Goal: Task Accomplishment & Management: Complete application form

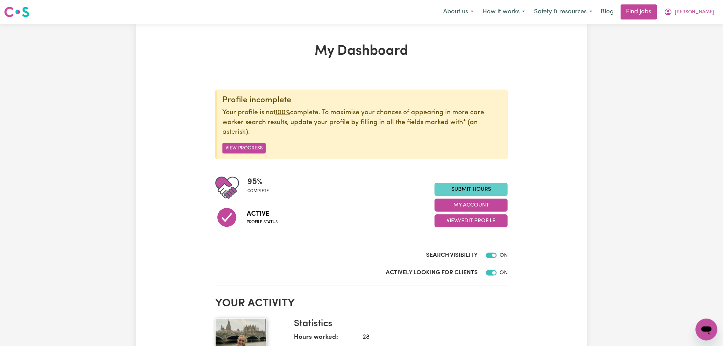
click at [485, 183] on link "Submit Hours" at bounding box center [470, 189] width 73 height 13
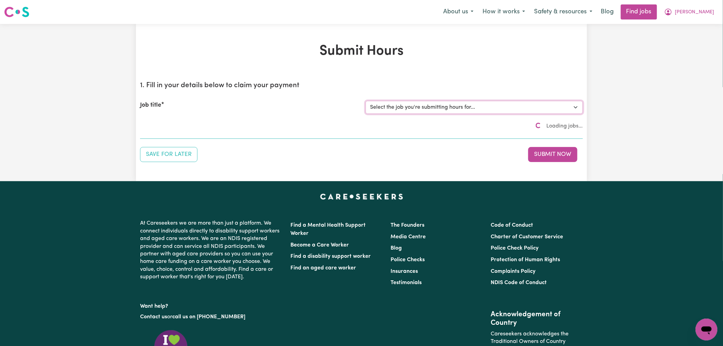
click at [462, 104] on select "Select the job you're submitting hours for..." at bounding box center [473, 107] width 217 height 13
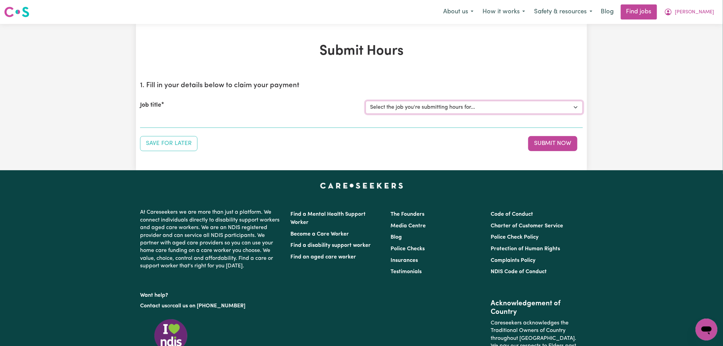
select select "14860"
click at [365, 101] on select "Select the job you're submitting hours for... [[PERSON_NAME] (Rayne) Kalie] See…" at bounding box center [473, 107] width 217 height 13
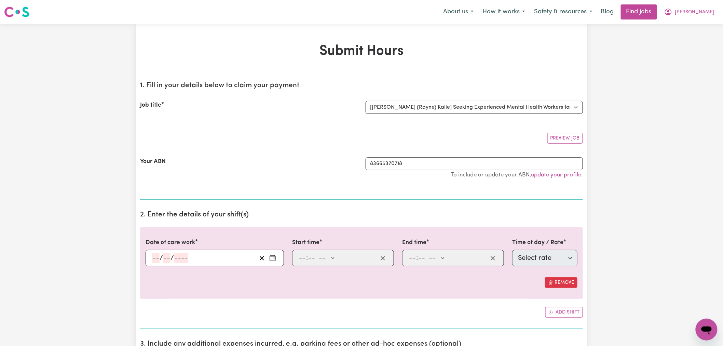
click at [274, 258] on icon "Enter the date of care work" at bounding box center [272, 257] width 7 height 7
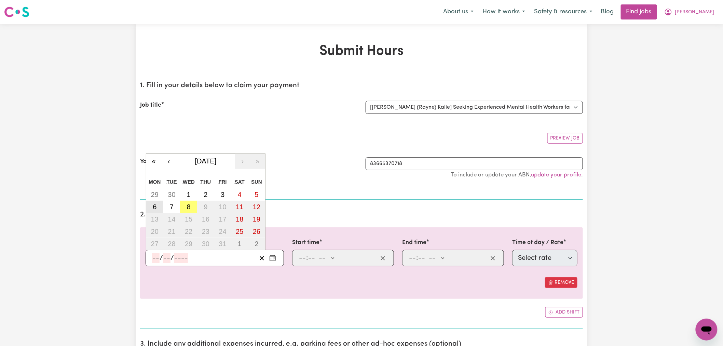
click at [157, 208] on button "6" at bounding box center [154, 207] width 17 height 12
type input "[DATE]"
type input "6"
type input "10"
type input "2025"
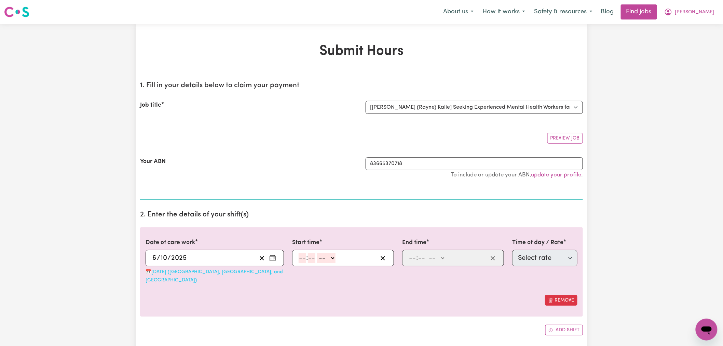
click at [305, 260] on input "number" at bounding box center [303, 258] width 8 height 10
type input "3"
type input "0"
click at [327, 260] on select "-- AM PM" at bounding box center [325, 258] width 18 height 10
select select "pm"
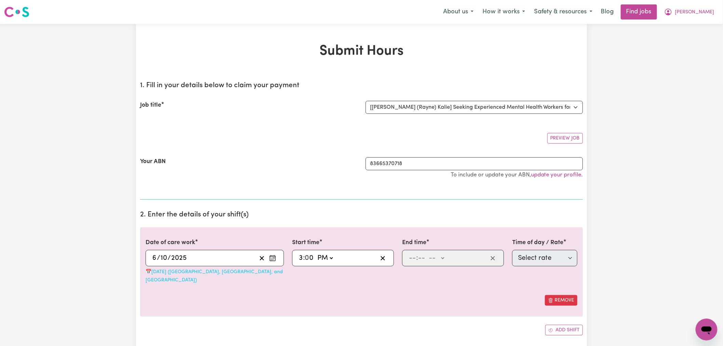
click at [316, 253] on select "-- AM PM" at bounding box center [325, 258] width 18 height 10
type input "15:00"
click at [414, 262] on input "number" at bounding box center [413, 258] width 8 height 10
type input "7"
type input "00"
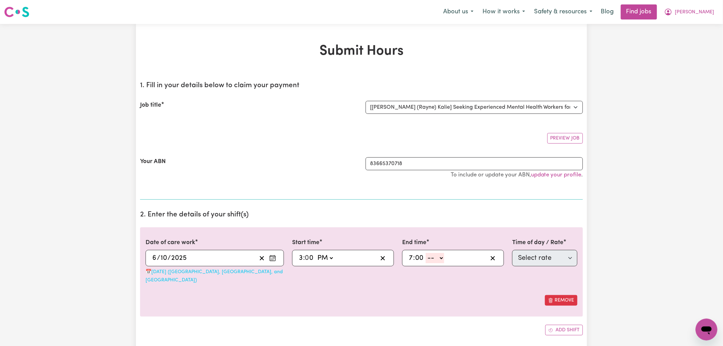
click at [439, 262] on select "-- AM PM" at bounding box center [435, 258] width 18 height 10
select select "pm"
click at [426, 253] on select "-- AM PM" at bounding box center [435, 258] width 18 height 10
type input "19:00"
type input "0"
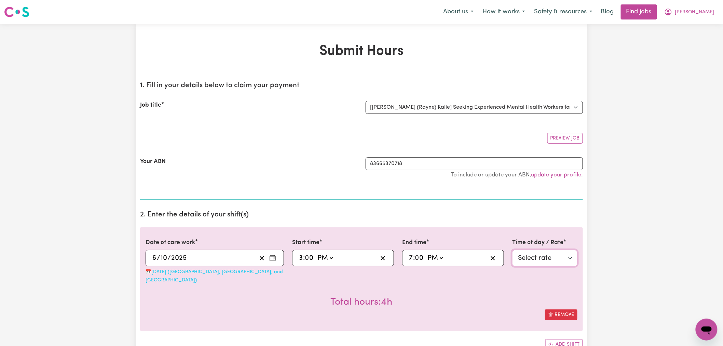
click at [550, 264] on select "Select rate $133.93 - Public Holiday - Assistance to access community, social a…" at bounding box center [544, 258] width 65 height 16
click at [708, 13] on span "[PERSON_NAME]" at bounding box center [694, 13] width 39 height 8
click at [705, 51] on link "Logout" at bounding box center [691, 52] width 54 height 13
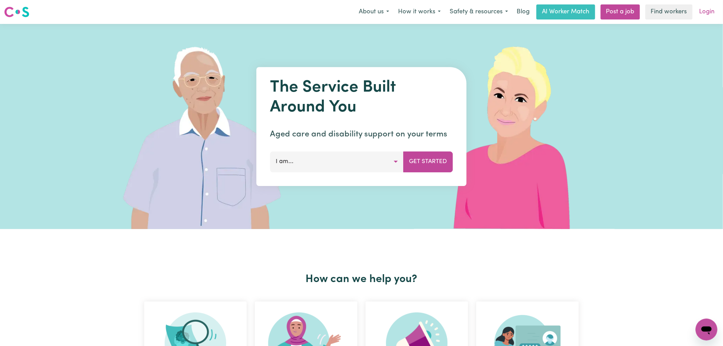
click at [710, 7] on link "Login" at bounding box center [707, 11] width 24 height 15
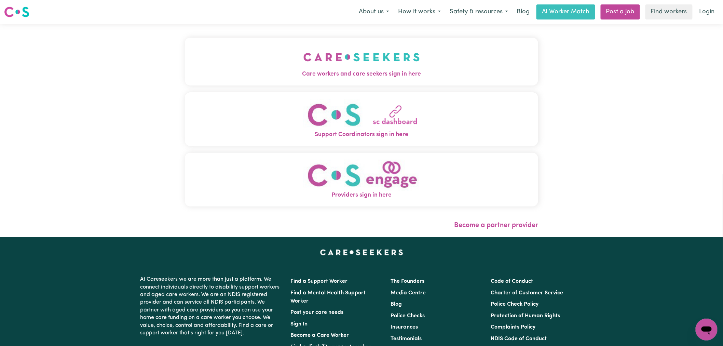
click at [245, 63] on button "Care workers and care seekers sign in here" at bounding box center [361, 62] width 353 height 48
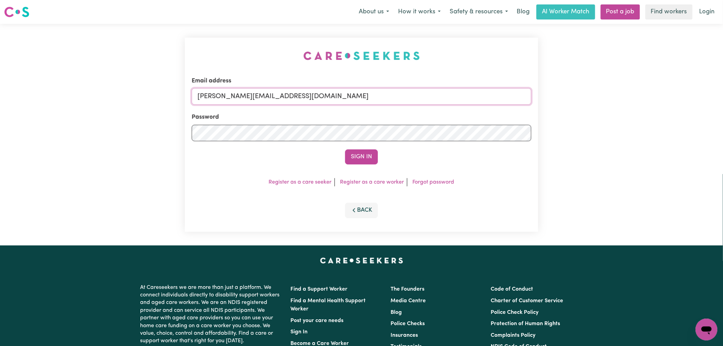
drag, startPoint x: 306, startPoint y: 96, endPoint x: 303, endPoint y: 104, distance: 9.0
click at [306, 96] on input "[PERSON_NAME][EMAIL_ADDRESS][DOMAIN_NAME]" at bounding box center [362, 96] width 340 height 16
drag, startPoint x: 363, startPoint y: 96, endPoint x: 234, endPoint y: 96, distance: 129.8
click at [233, 96] on input "[EMAIL_ADDRESS][DOMAIN_NAME]" at bounding box center [362, 96] width 340 height 16
type input "[EMAIL_ADDRESS][DOMAIN_NAME]"
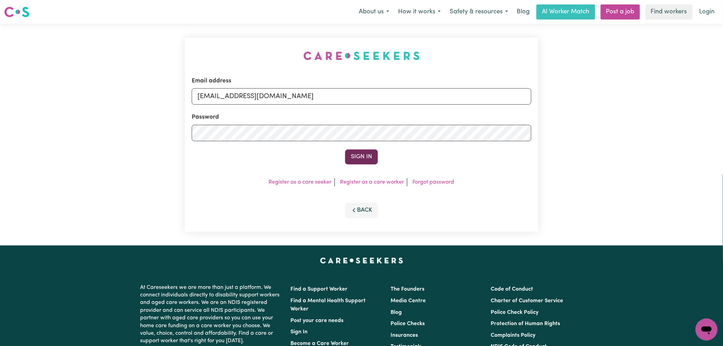
click at [361, 157] on button "Sign In" at bounding box center [361, 156] width 33 height 15
